Goal: Check status: Check status

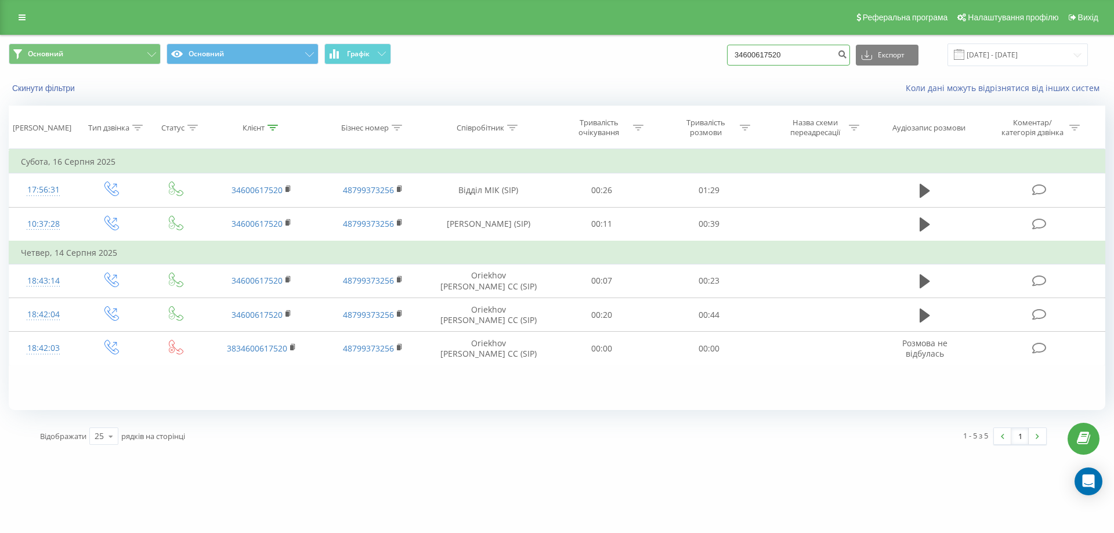
click at [810, 60] on input "34600617520" at bounding box center [788, 55] width 123 height 21
paste input "80632020733"
type input "380632020733"
click at [847, 56] on icon "submit" at bounding box center [843, 52] width 10 height 7
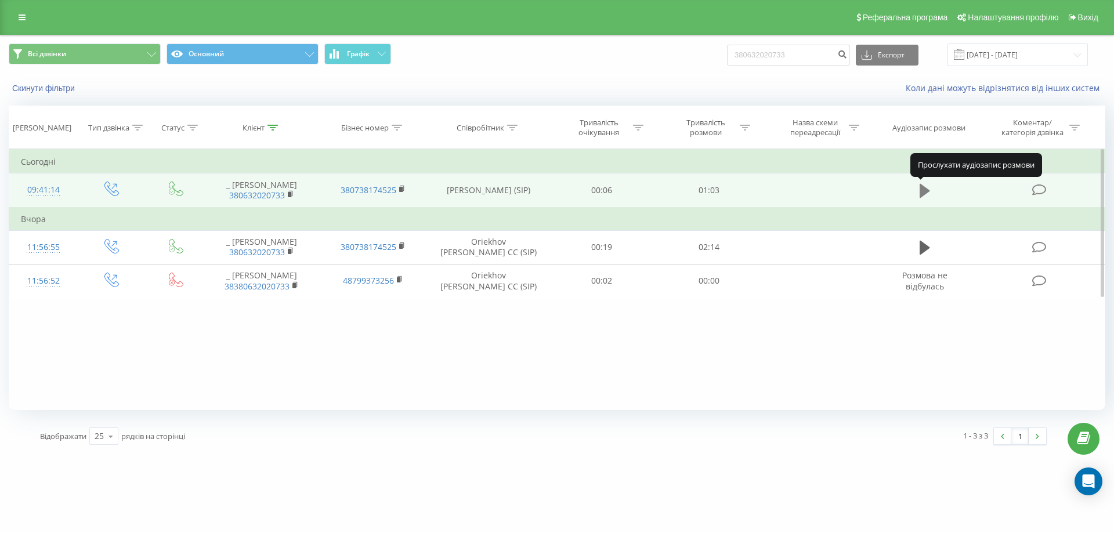
click at [923, 189] on icon at bounding box center [925, 191] width 10 height 14
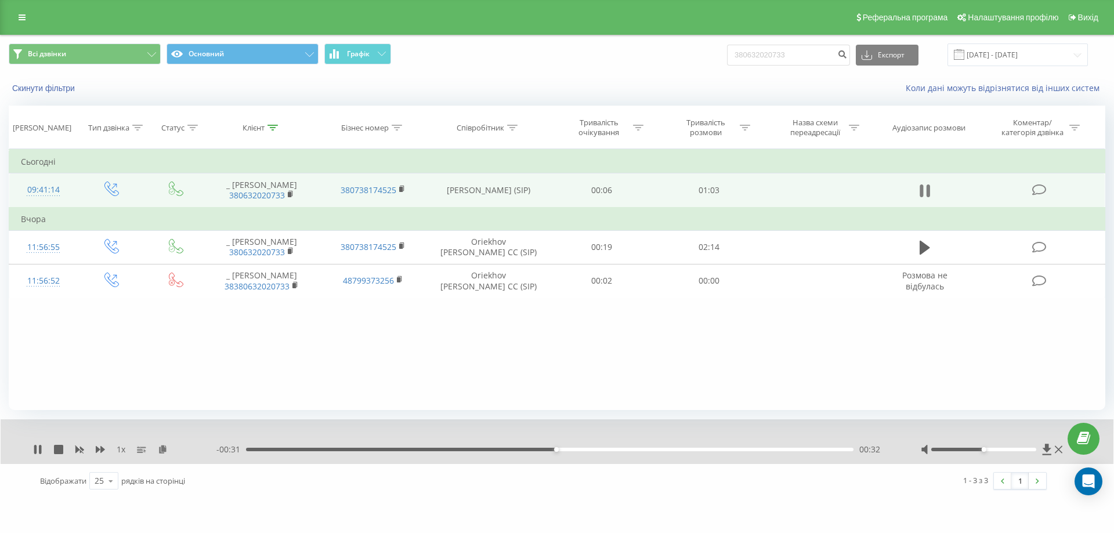
click at [926, 189] on icon at bounding box center [925, 191] width 10 height 16
